Goal: Task Accomplishment & Management: Use online tool/utility

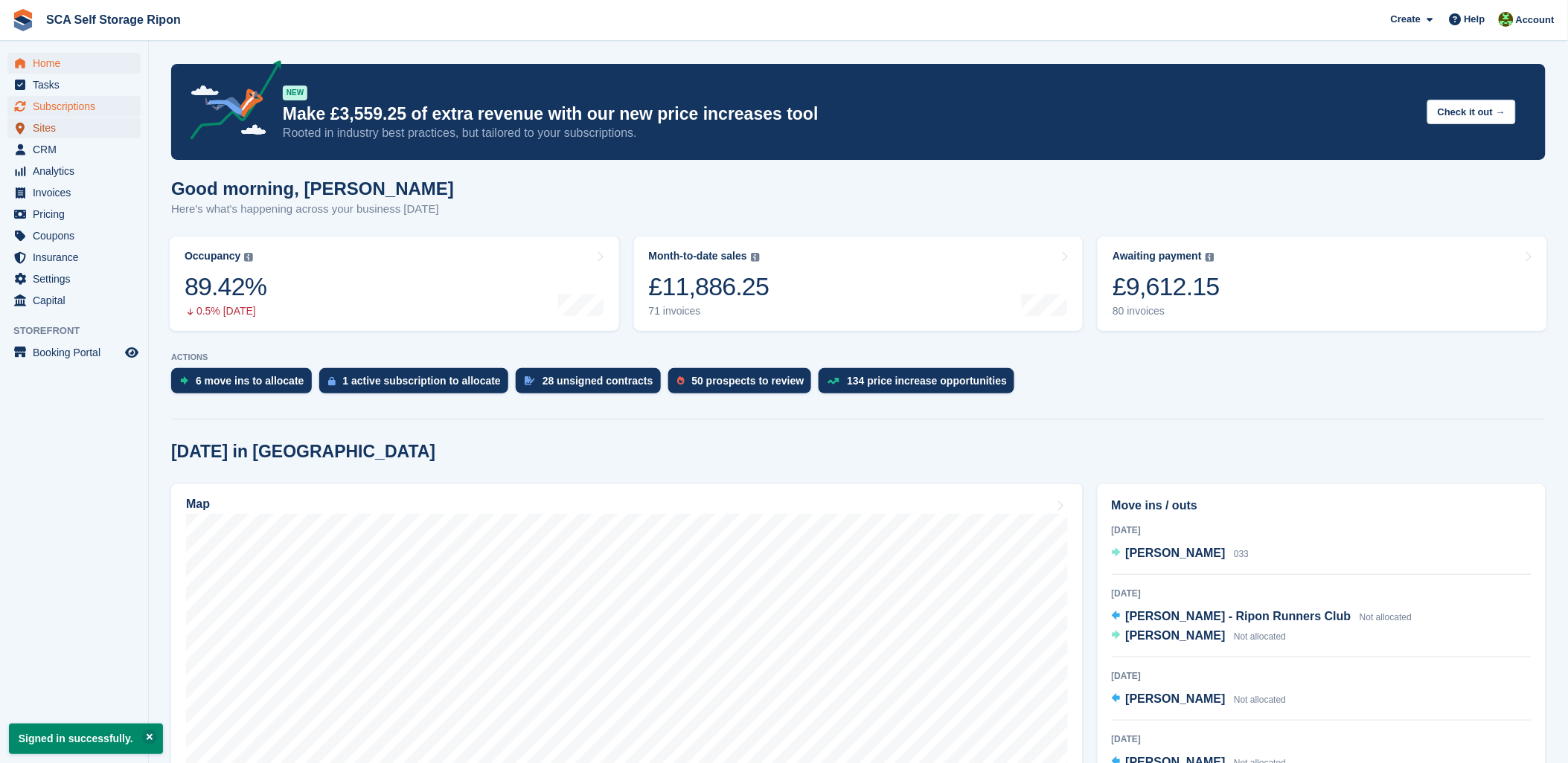
click at [67, 115] on ul "Home Tasks Subscriptions Subscriptions Subscriptions Contracts Price increases …" at bounding box center [74, 182] width 148 height 259
click at [67, 109] on span "Subscriptions" at bounding box center [78, 105] width 90 height 21
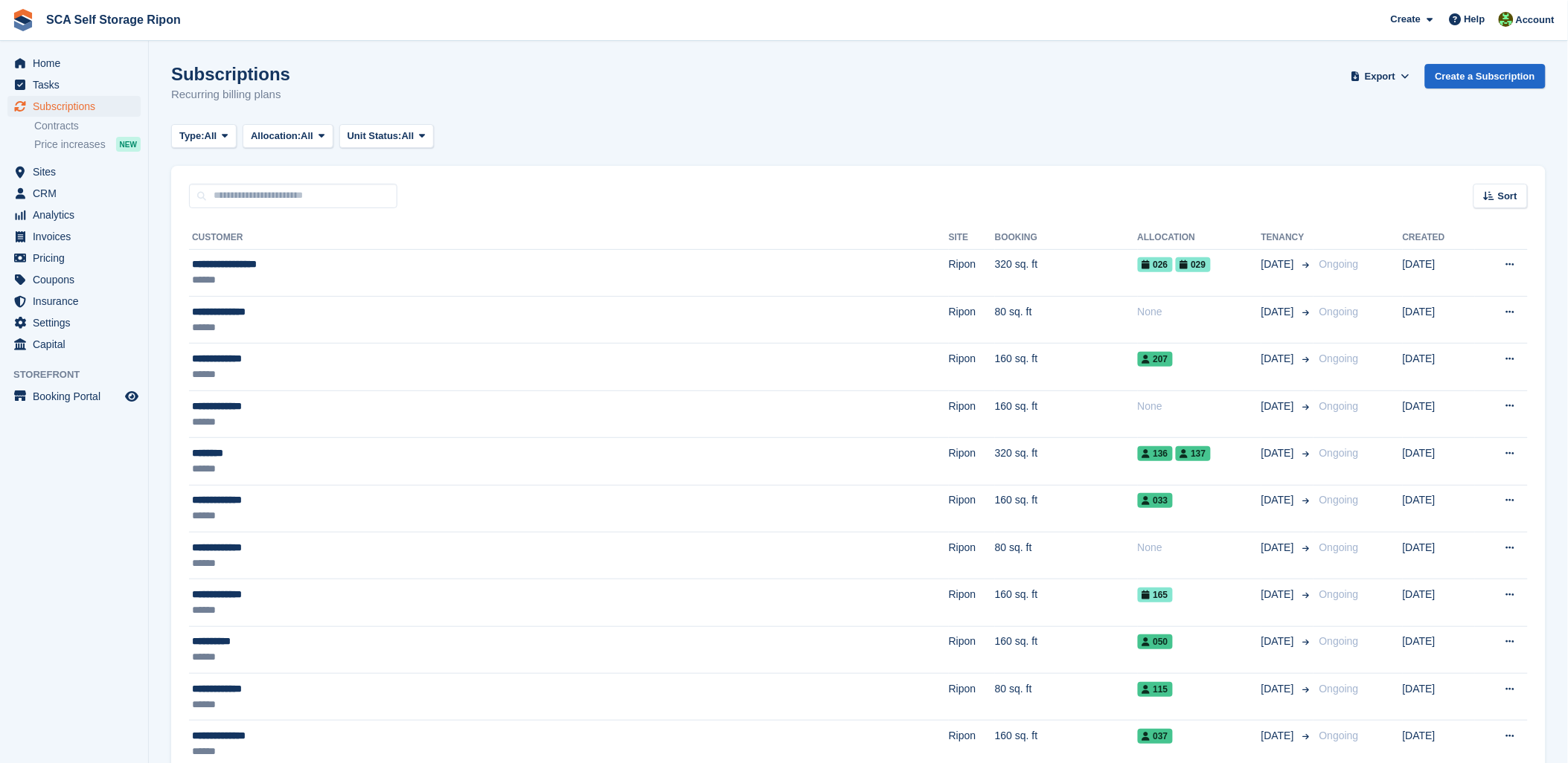
drag, startPoint x: 858, startPoint y: 104, endPoint x: 802, endPoint y: 122, distance: 58.8
click at [829, 116] on div "Subscriptions Recurring billing plans Export Export Subscriptions Export a CSV …" at bounding box center [858, 93] width 1374 height 58
click at [33, 180] on span "Sites" at bounding box center [78, 171] width 90 height 21
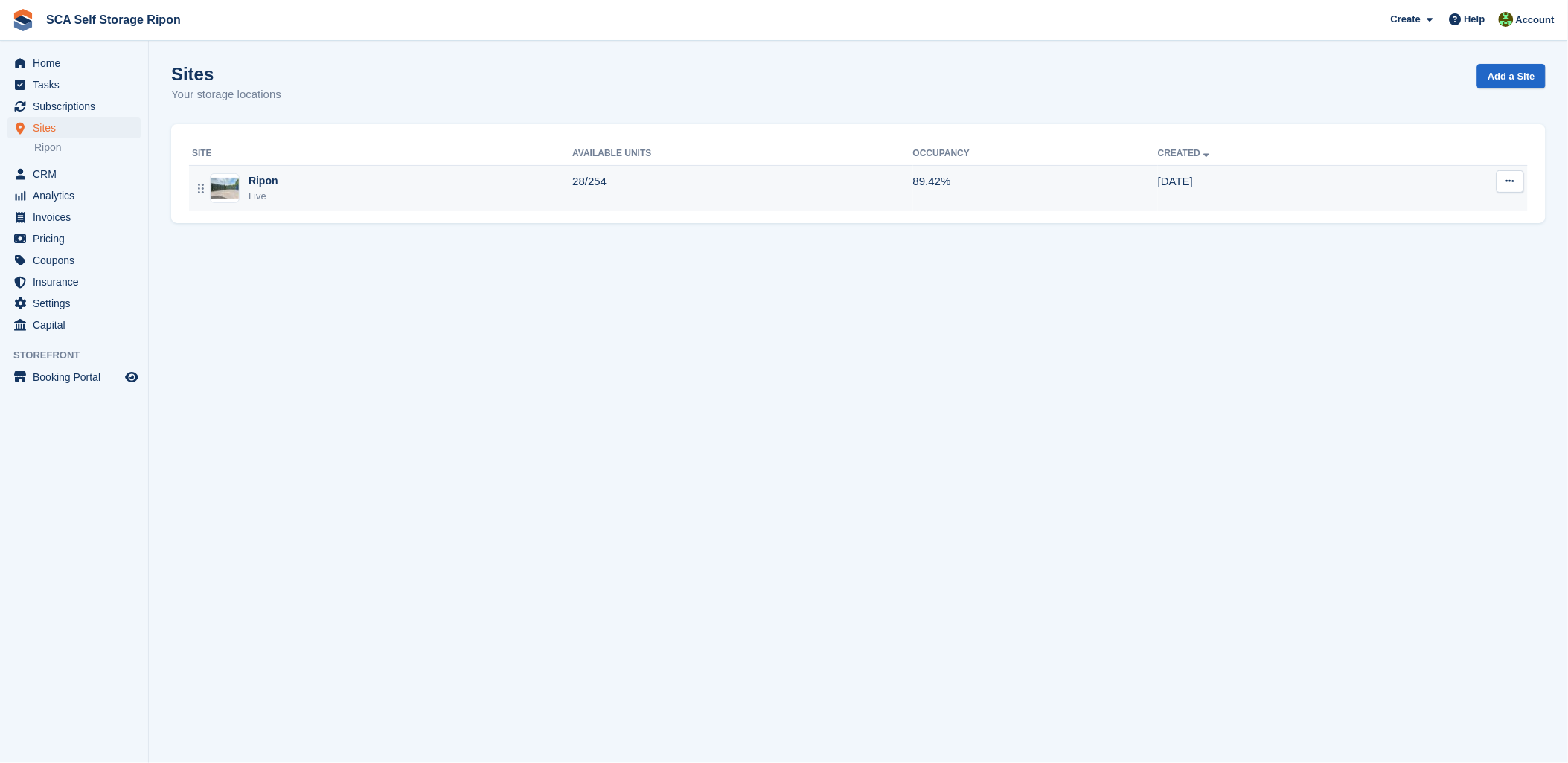
click at [317, 195] on div "Ripon Live" at bounding box center [382, 188] width 380 height 31
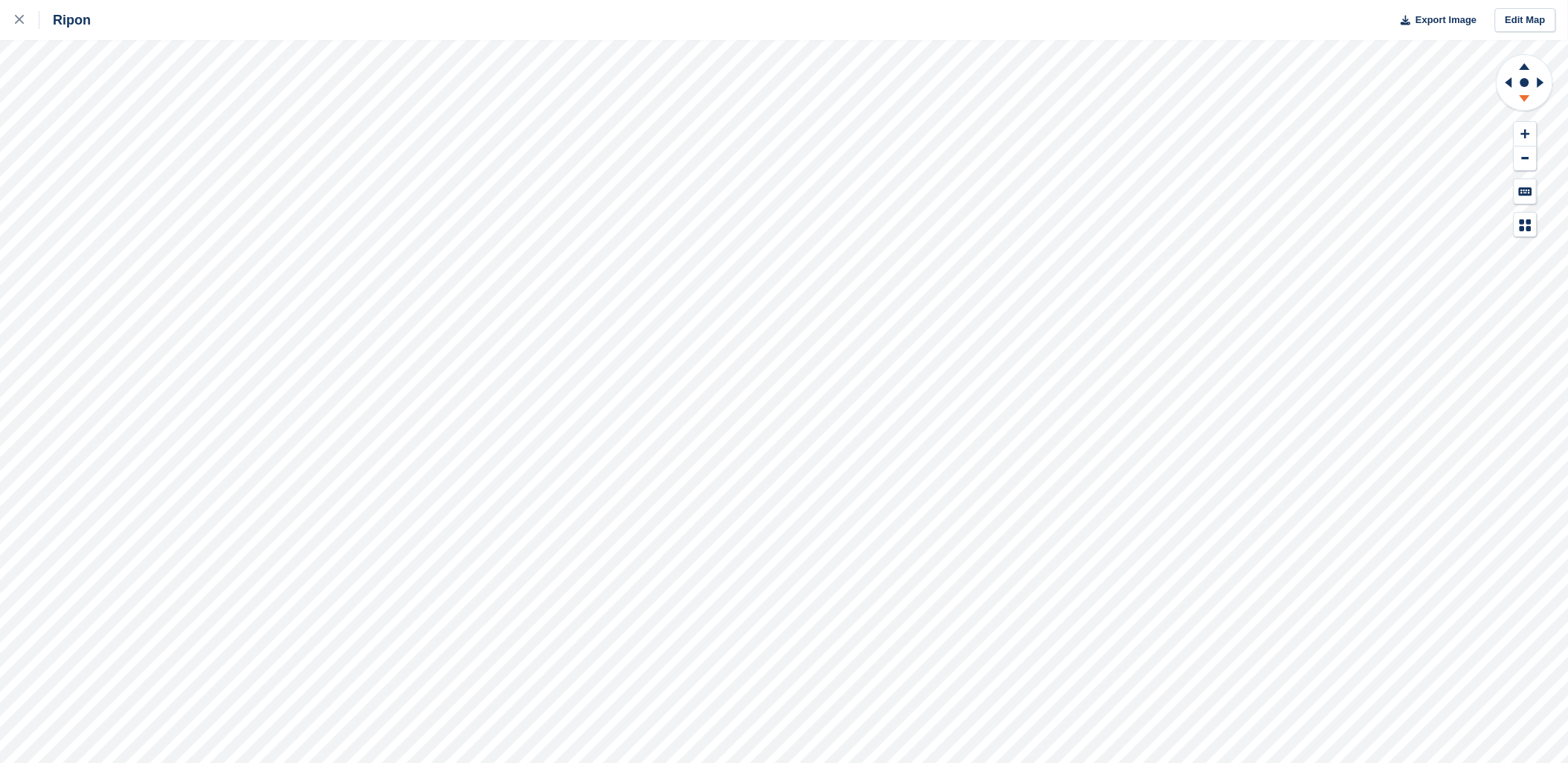
click at [1533, 107] on icon at bounding box center [1524, 100] width 39 height 19
drag, startPoint x: 1506, startPoint y: 86, endPoint x: 1530, endPoint y: 73, distance: 27.3
click at [1526, 76] on icon at bounding box center [1524, 84] width 59 height 60
click at [1527, 66] on icon at bounding box center [1524, 64] width 39 height 19
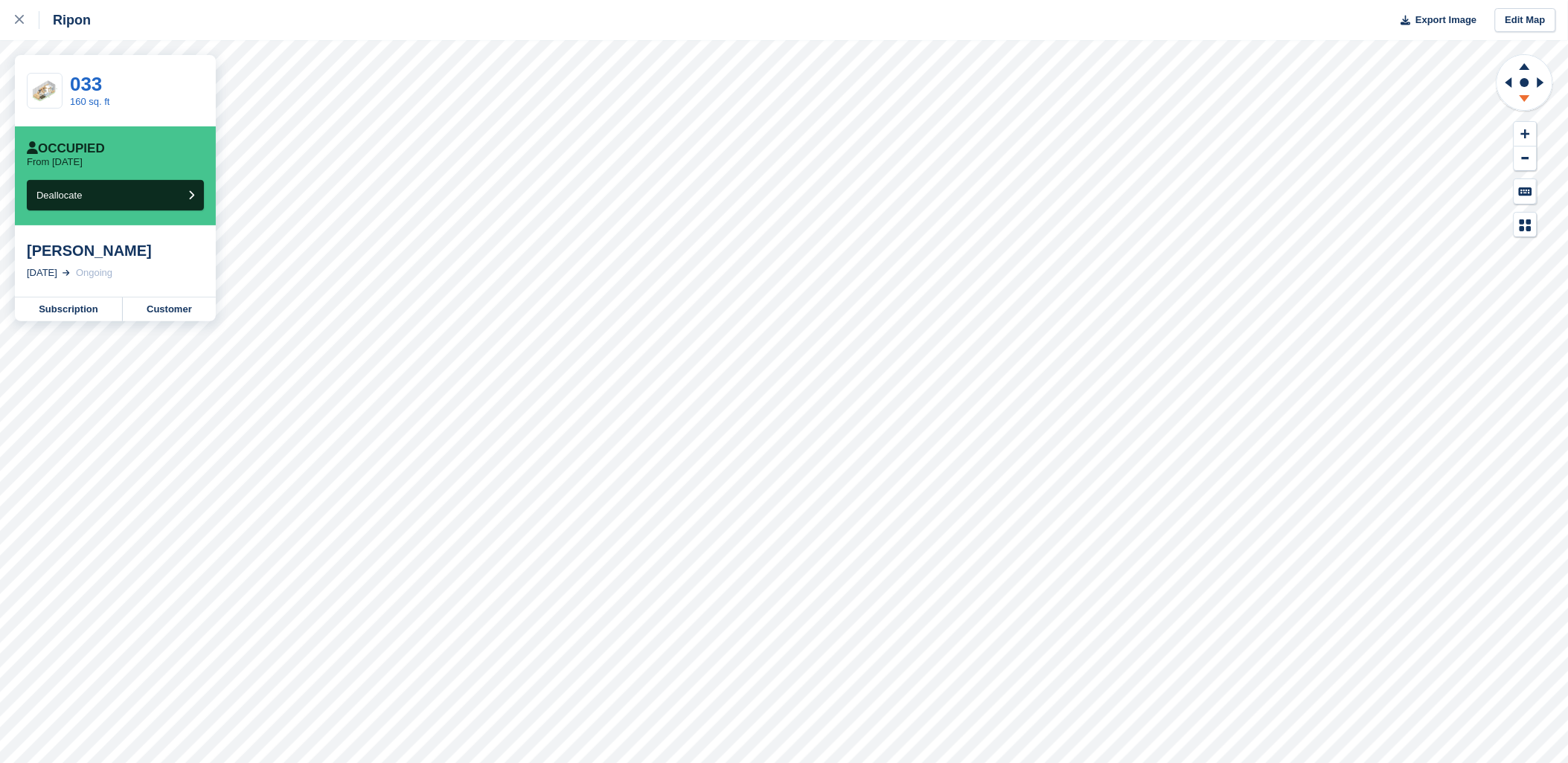
click at [1523, 92] on icon at bounding box center [1524, 100] width 39 height 19
click at [170, 194] on button "Deallocate" at bounding box center [115, 195] width 177 height 31
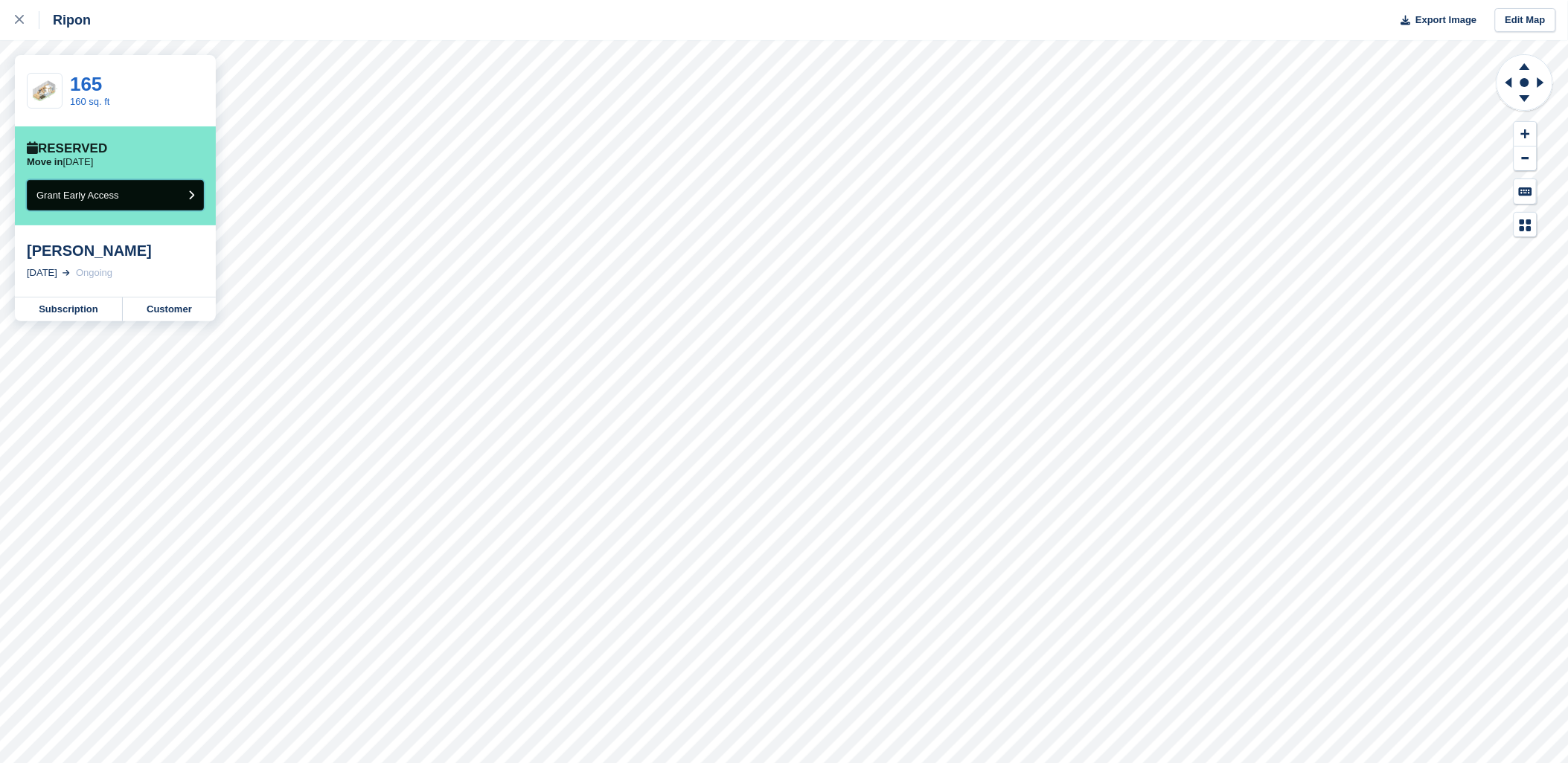
click at [157, 197] on button "Grant Early Access" at bounding box center [115, 195] width 177 height 31
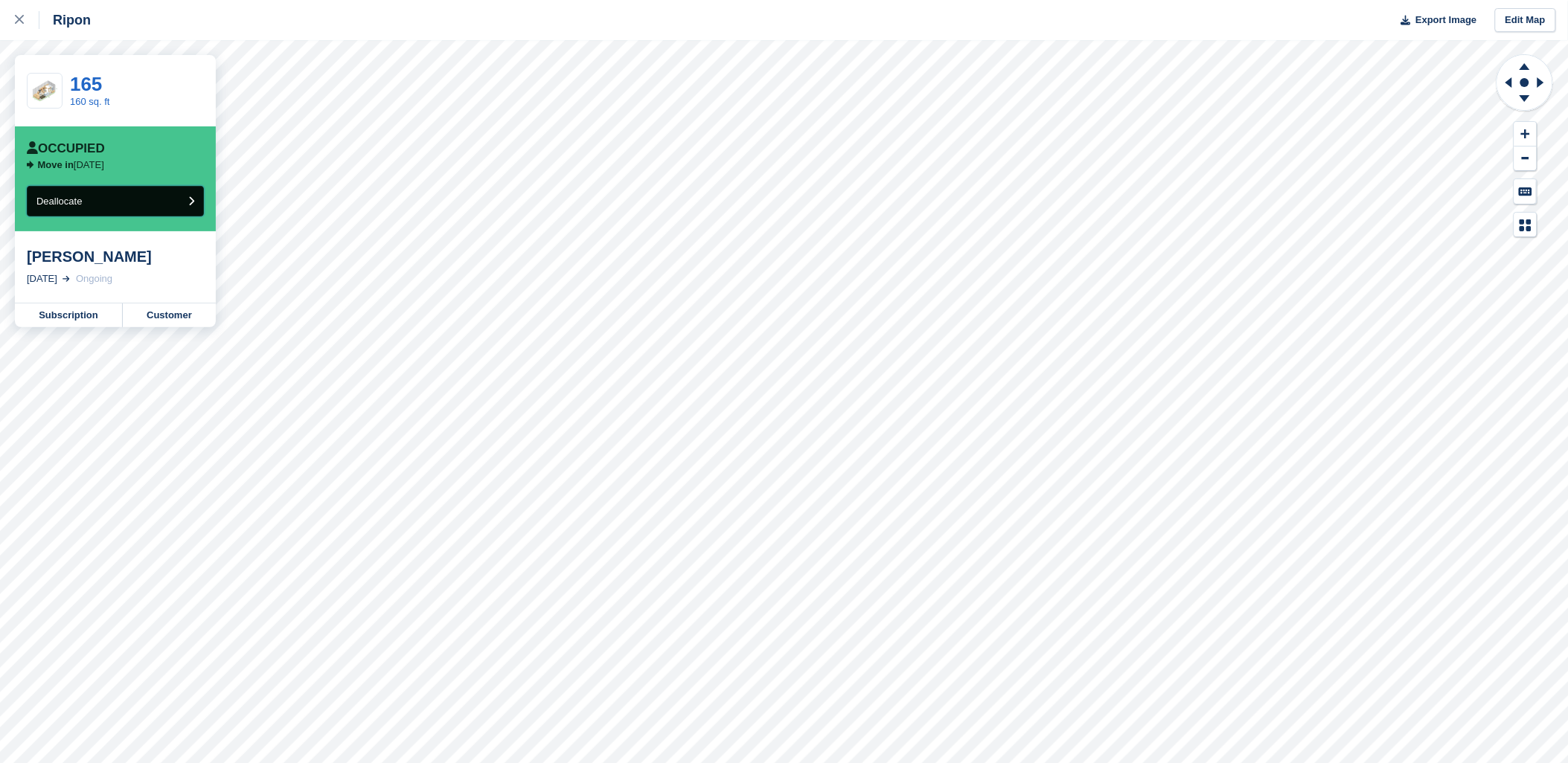
click at [85, 209] on button "Deallocate" at bounding box center [115, 201] width 177 height 31
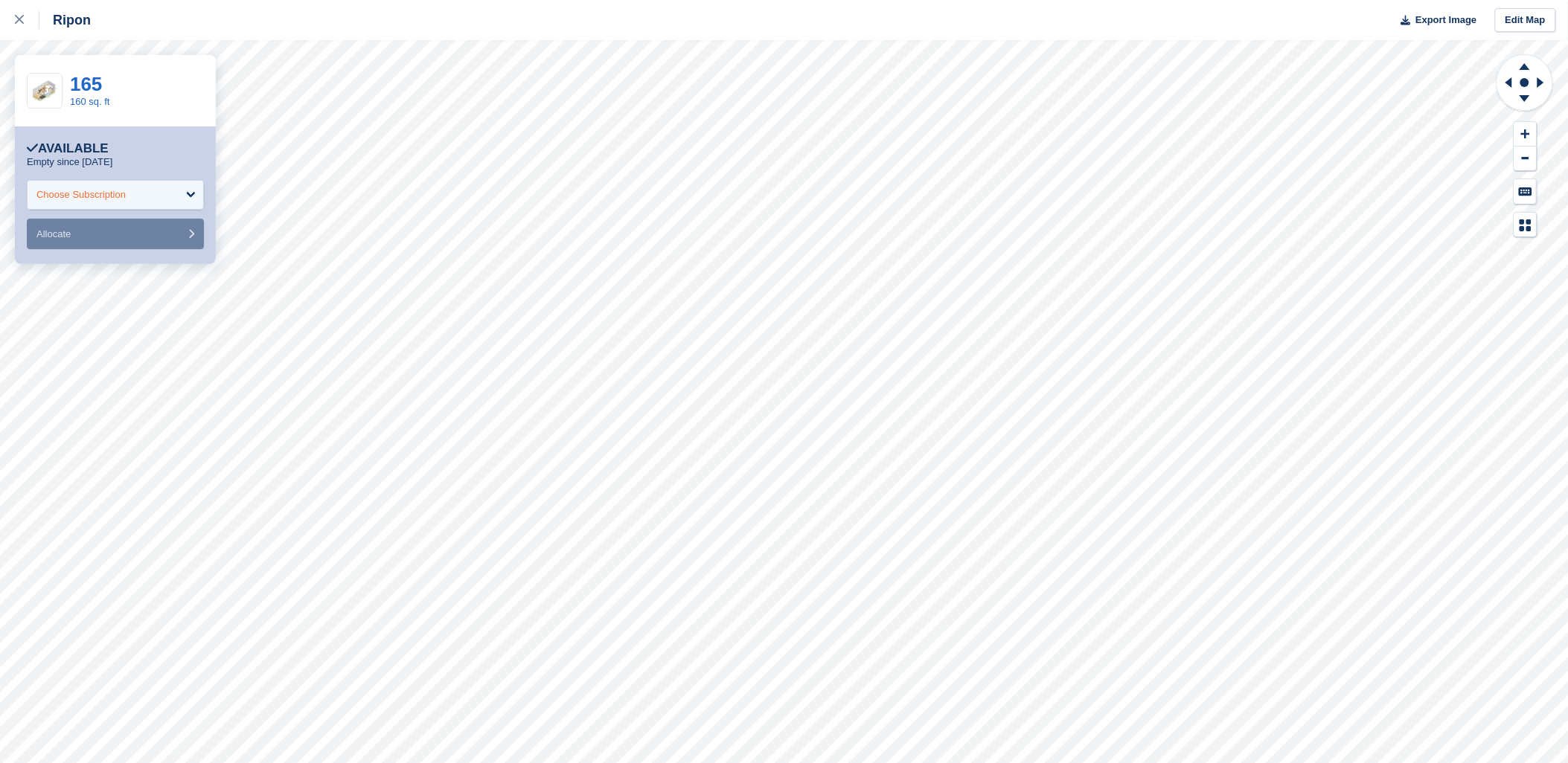
click at [87, 204] on div "Choose Subscription" at bounding box center [115, 195] width 177 height 30
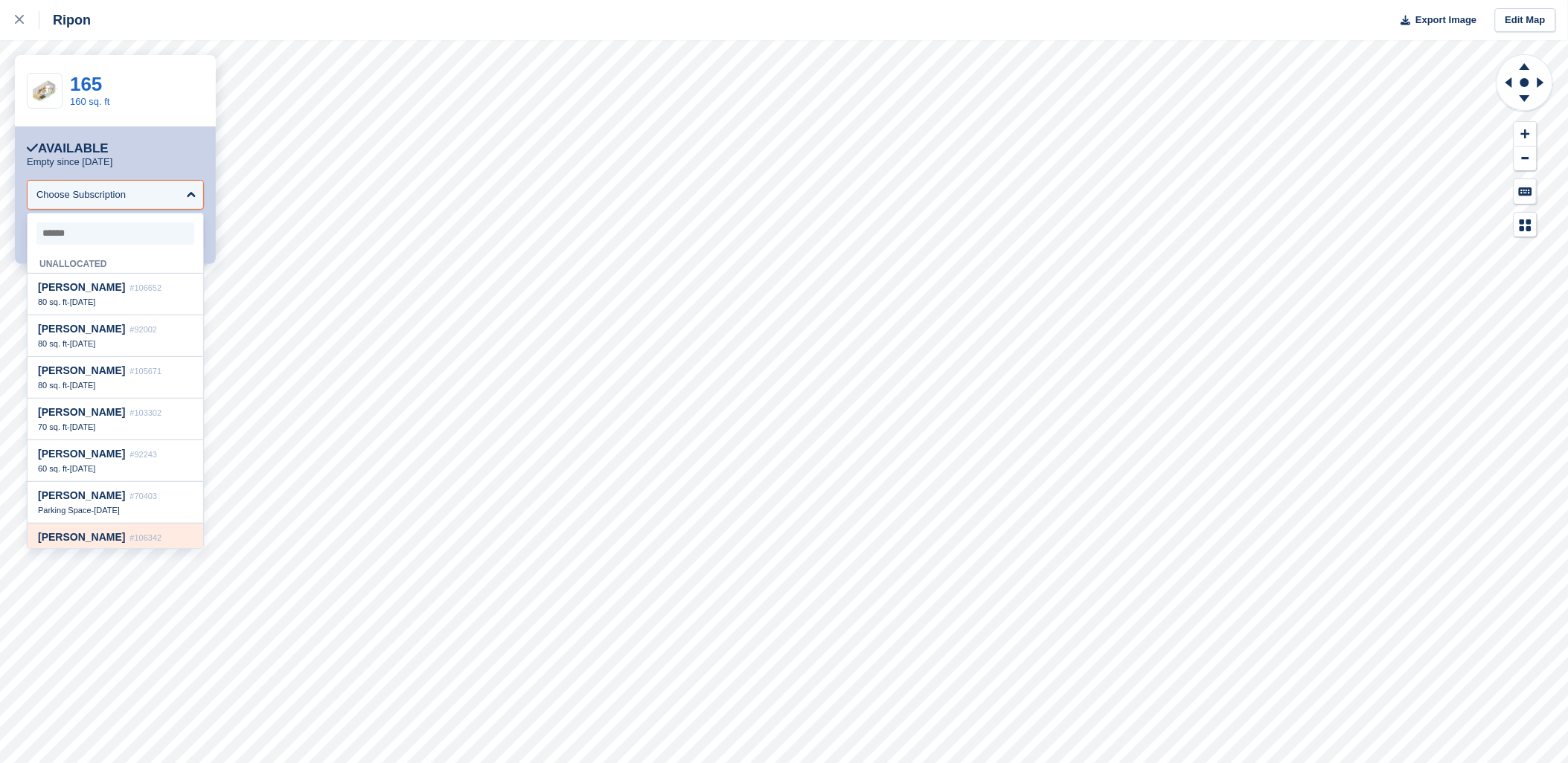
click at [135, 532] on div "Judit Nagygal #106342 160 sq. ft - 7 Sep" at bounding box center [115, 545] width 175 height 42
select select "******"
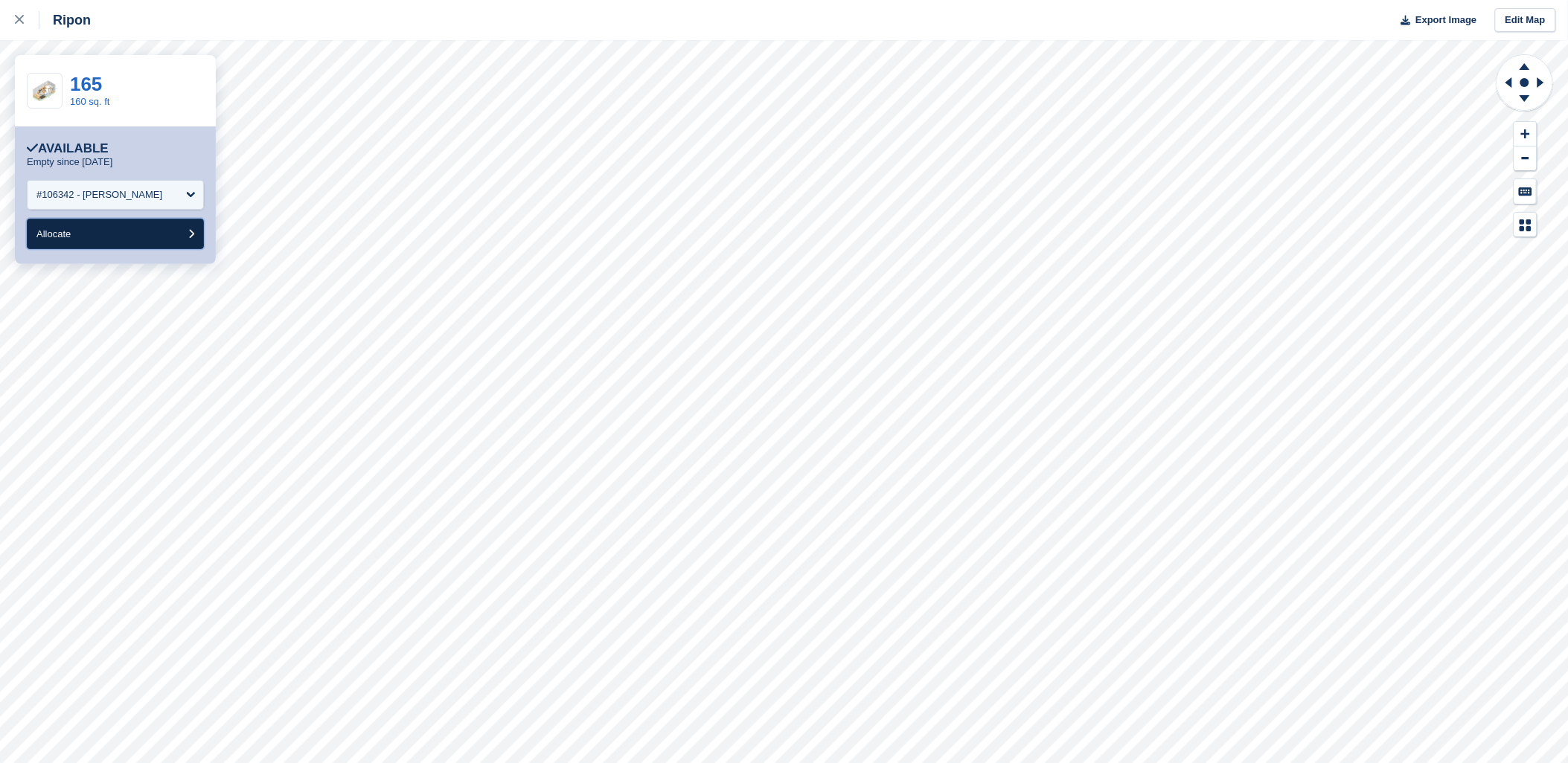
click at [167, 219] on button "Allocate" at bounding box center [115, 234] width 177 height 31
